Goal: Information Seeking & Learning: Check status

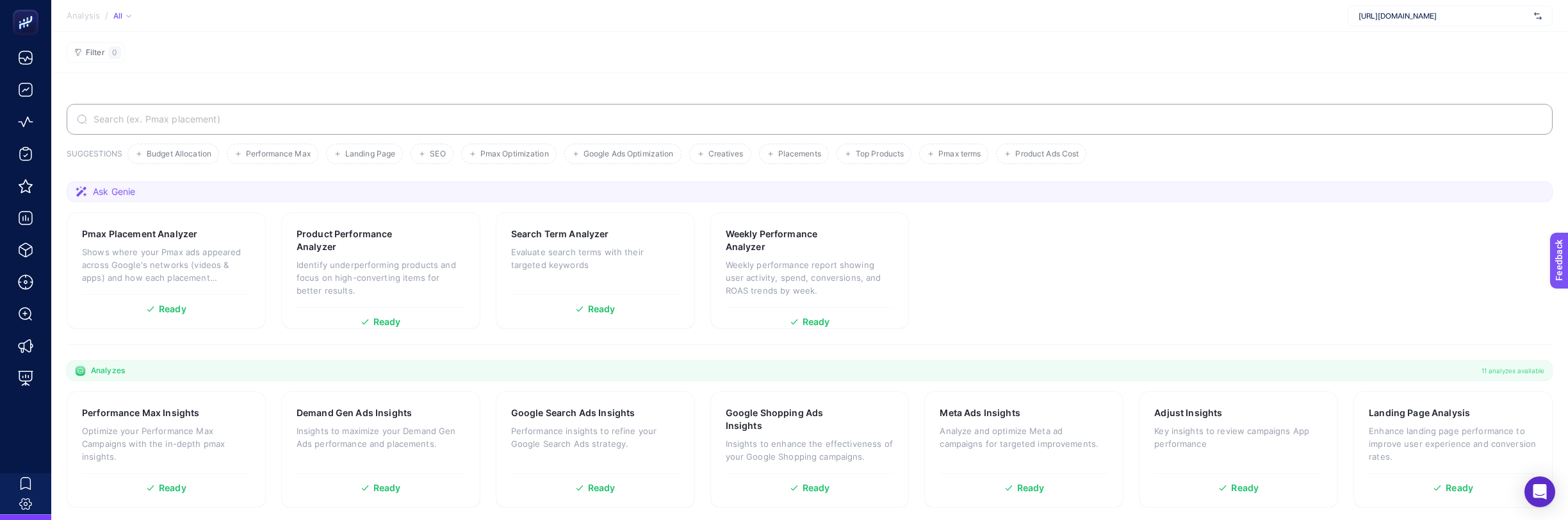
click at [1441, 18] on span "[URL][DOMAIN_NAME]" at bounding box center [1444, 16] width 171 height 10
drag, startPoint x: 1412, startPoint y: 42, endPoint x: 1413, endPoint y: 52, distance: 10.0
click at [1413, 52] on div "[URL][DOMAIN_NAME] [URL][DOMAIN_NAME] + Add New Client" at bounding box center [1451, 65] width 205 height 68
drag, startPoint x: 1413, startPoint y: 52, endPoint x: 1412, endPoint y: 58, distance: 6.1
click at [1412, 58] on span "[URL][DOMAIN_NAME]" at bounding box center [1397, 62] width 78 height 10
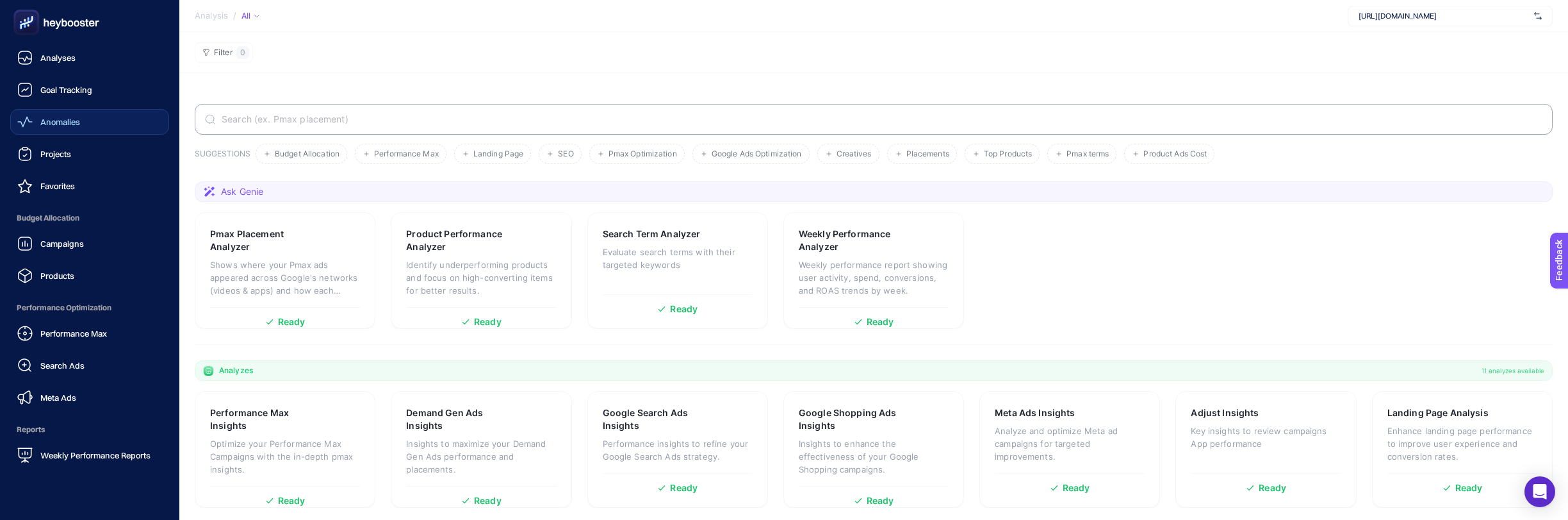
click at [68, 121] on span "Anomalies" at bounding box center [60, 121] width 39 height 10
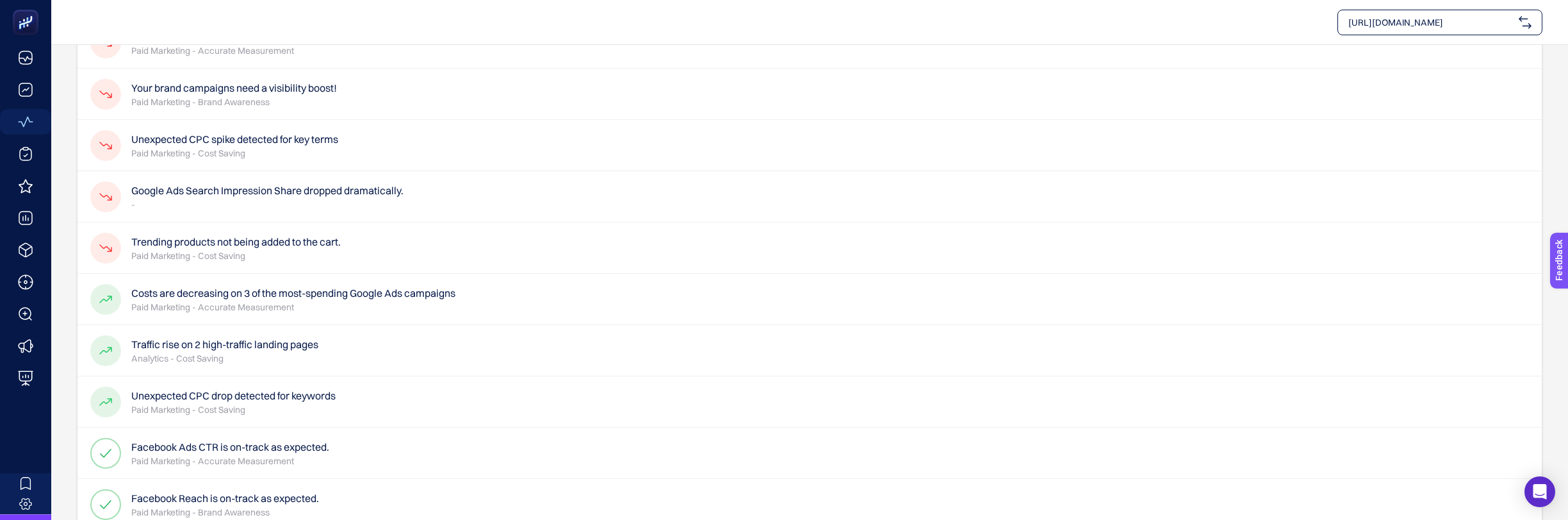
scroll to position [123, 0]
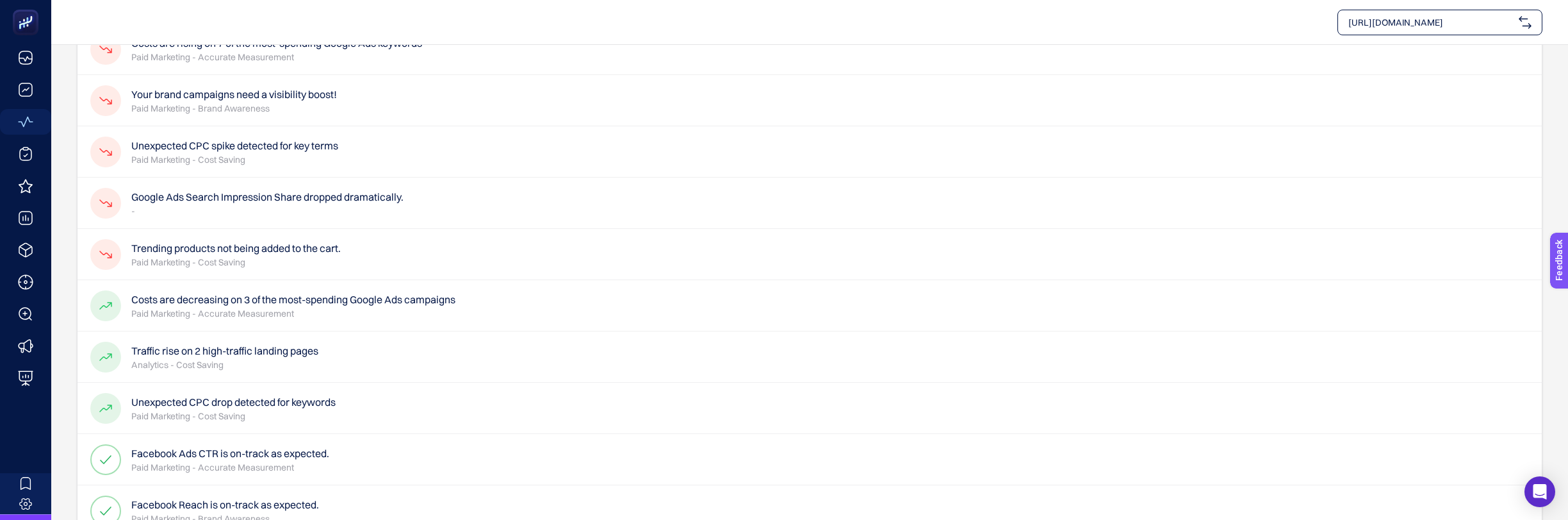
click at [374, 280] on div "Trending products not being added to the cart. Paid Marketing - Cost Saving" at bounding box center [810, 306] width 1464 height 51
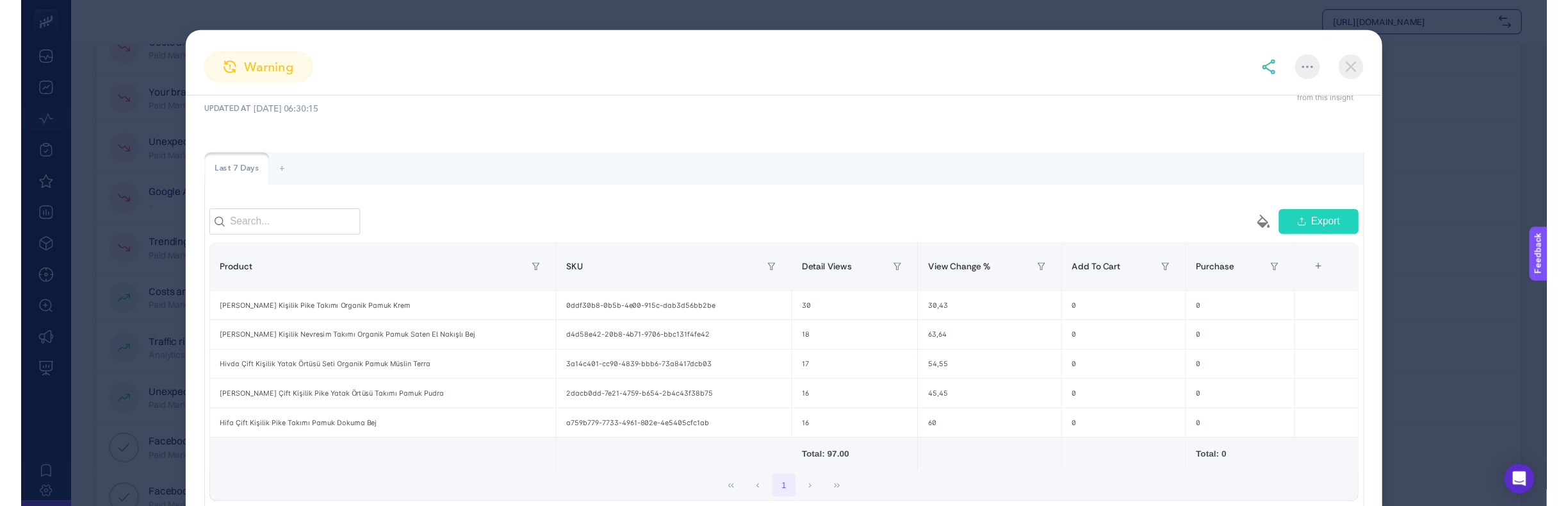
scroll to position [0, 0]
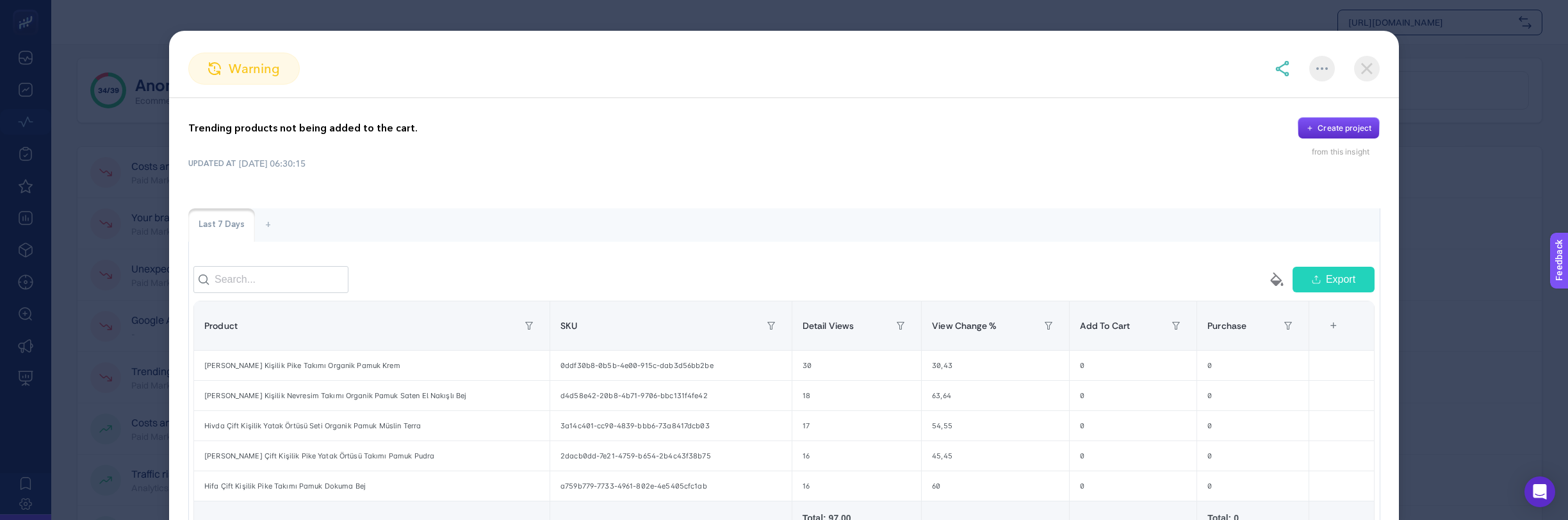
click at [1365, 69] on img at bounding box center [1367, 69] width 26 height 26
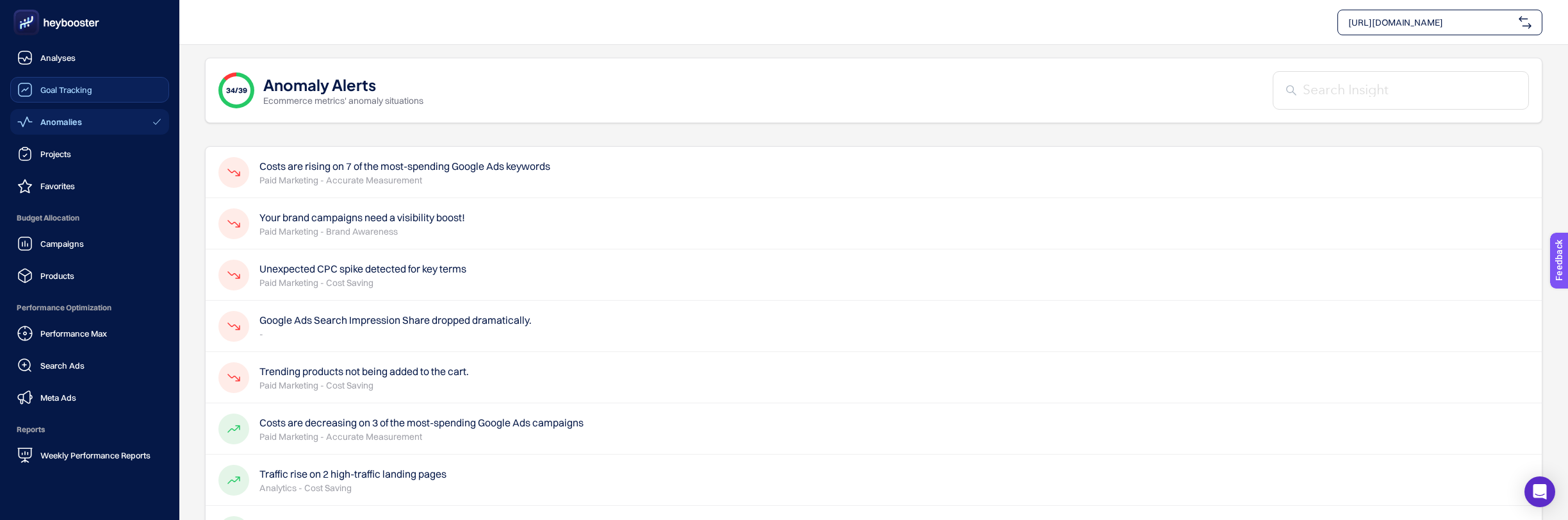
click at [32, 97] on icon at bounding box center [26, 90] width 16 height 16
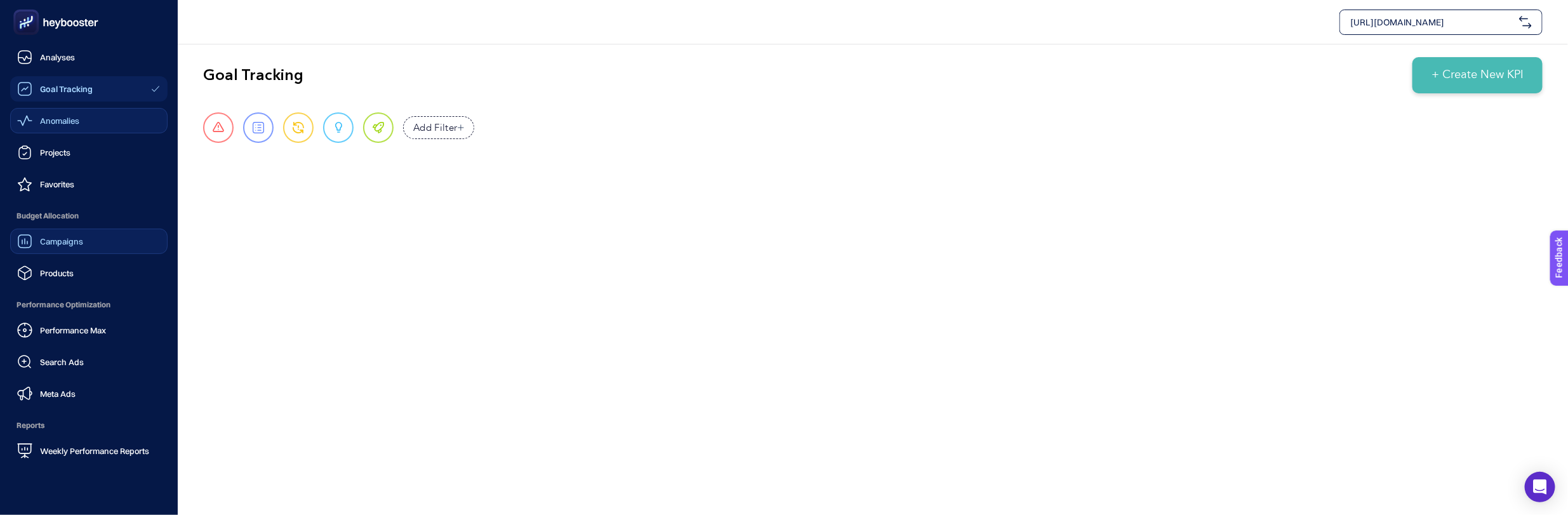
click at [63, 249] on link "Campaigns" at bounding box center [88, 241] width 157 height 25
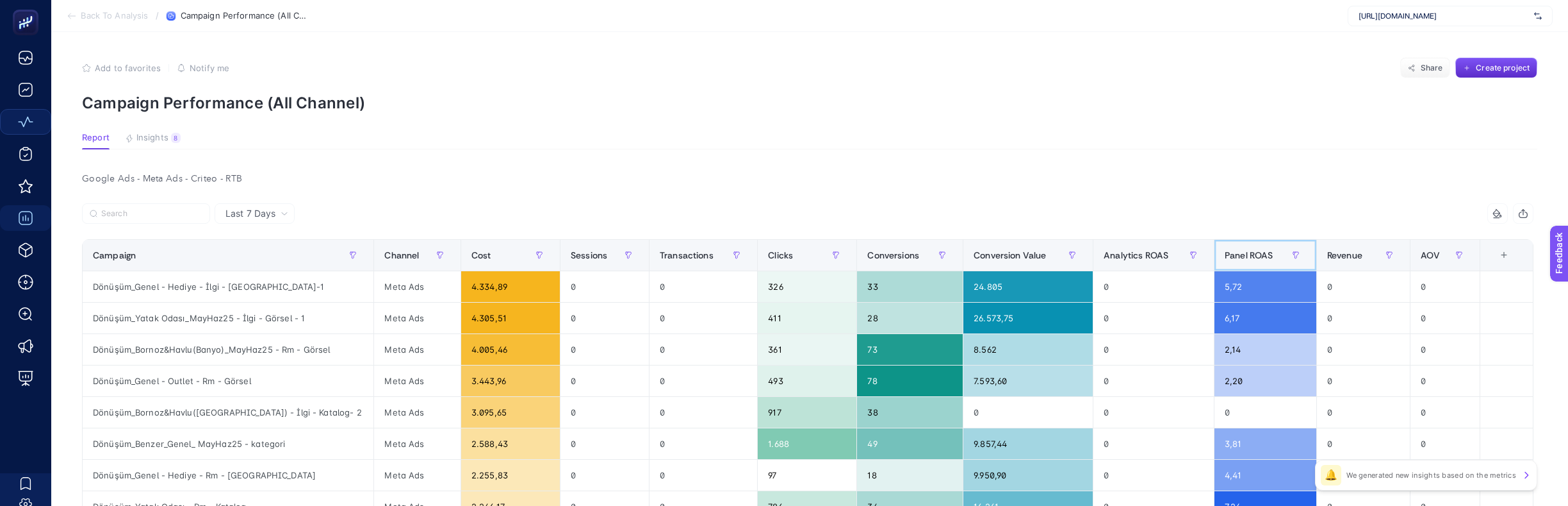
click at [1271, 255] on span "Panel ROAS" at bounding box center [1248, 254] width 48 height 10
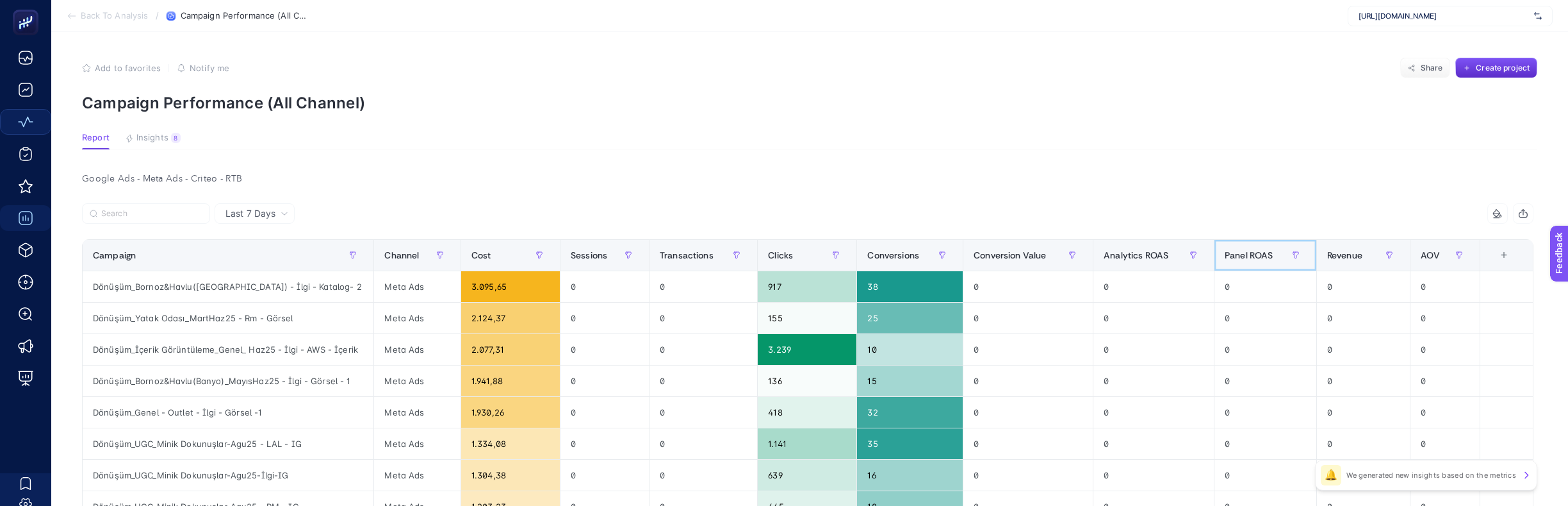
click at [1271, 255] on span "Panel ROAS" at bounding box center [1248, 254] width 48 height 10
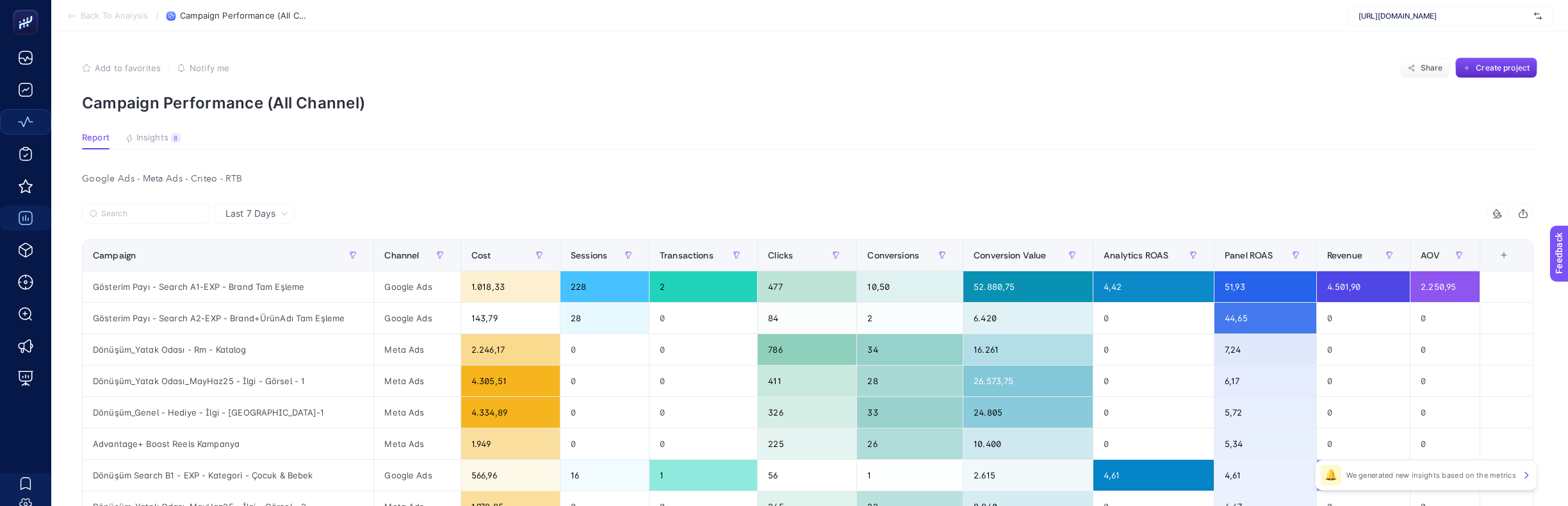
click at [100, 6] on section "Back To Analysis / Campaign Performance (All Channel) [URL][DOMAIN_NAME]" at bounding box center [810, 16] width 1517 height 32
click at [87, 12] on span "Back To Analysis" at bounding box center [114, 16] width 67 height 10
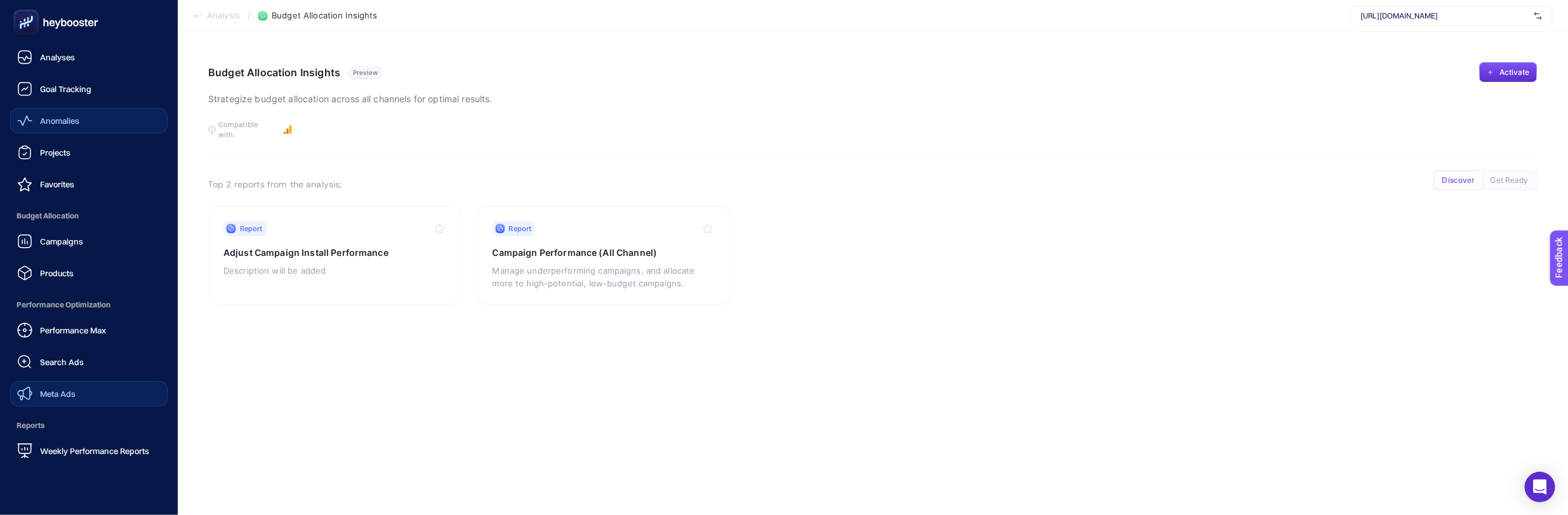
click at [90, 383] on link "Meta Ads" at bounding box center [88, 394] width 157 height 25
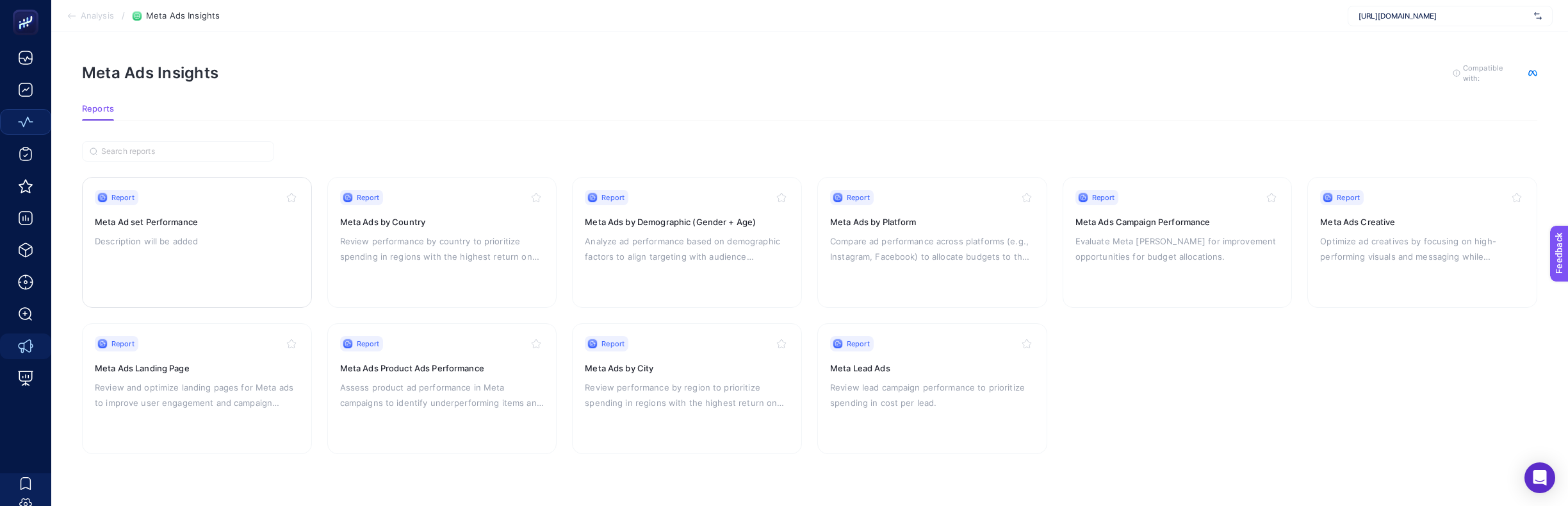
click at [237, 204] on div "Report Meta Ad set Performance Description will be added" at bounding box center [196, 242] width 204 height 106
